Goal: Ask a question

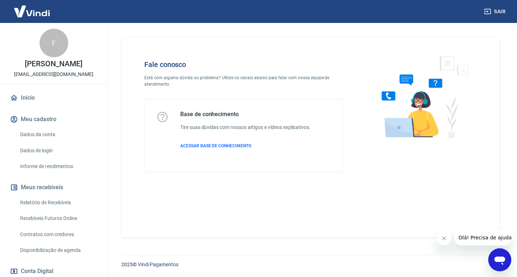
click at [500, 259] on icon "Abrir janela de mensagens" at bounding box center [499, 261] width 11 height 9
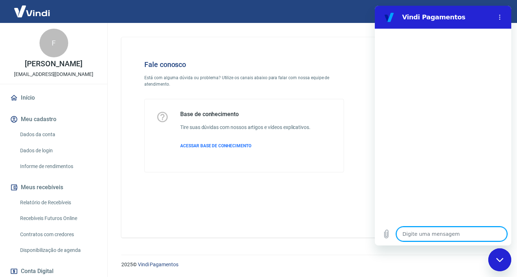
click at [422, 235] on textarea at bounding box center [451, 234] width 111 height 14
type textarea "b"
type textarea "x"
type textarea "boi"
type textarea "x"
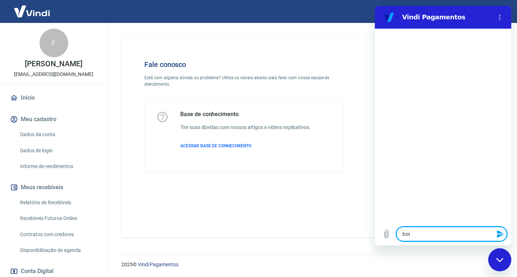
type textarea "bo"
type textarea "x"
type textarea "b"
type textarea "x"
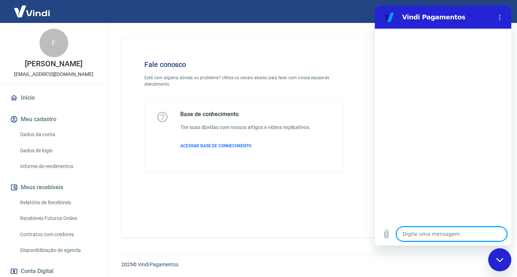
type textarea "b"
type textarea "x"
type textarea "bo"
type textarea "x"
type textarea "bom"
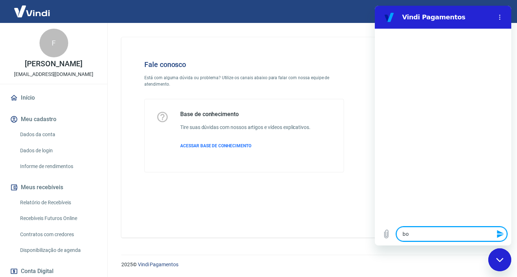
type textarea "x"
type textarea "bom"
type textarea "x"
type textarea "bom d"
type textarea "x"
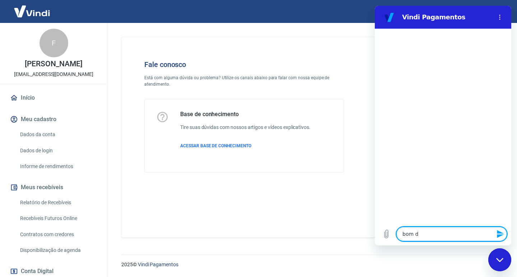
type textarea "bom di"
type textarea "x"
type textarea "bom dia"
type textarea "x"
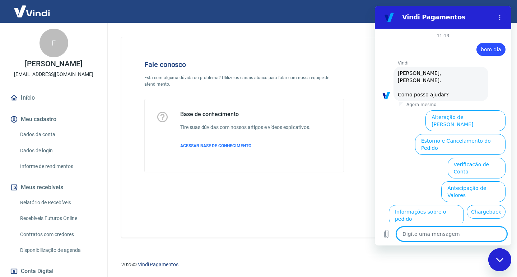
scroll to position [28, 0]
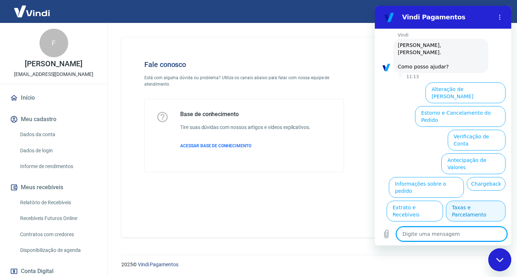
click at [460, 201] on button "Taxas e Parcelamento" at bounding box center [476, 211] width 60 height 21
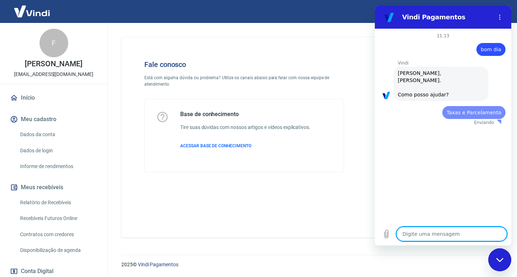
scroll to position [0, 0]
type textarea "x"
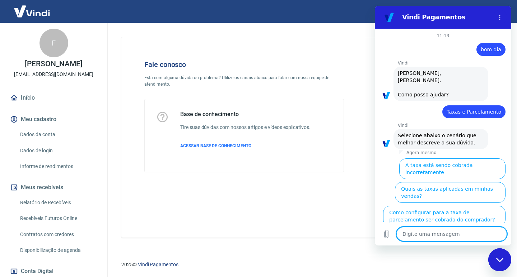
scroll to position [24, 0]
